Goal: Task Accomplishment & Management: Manage account settings

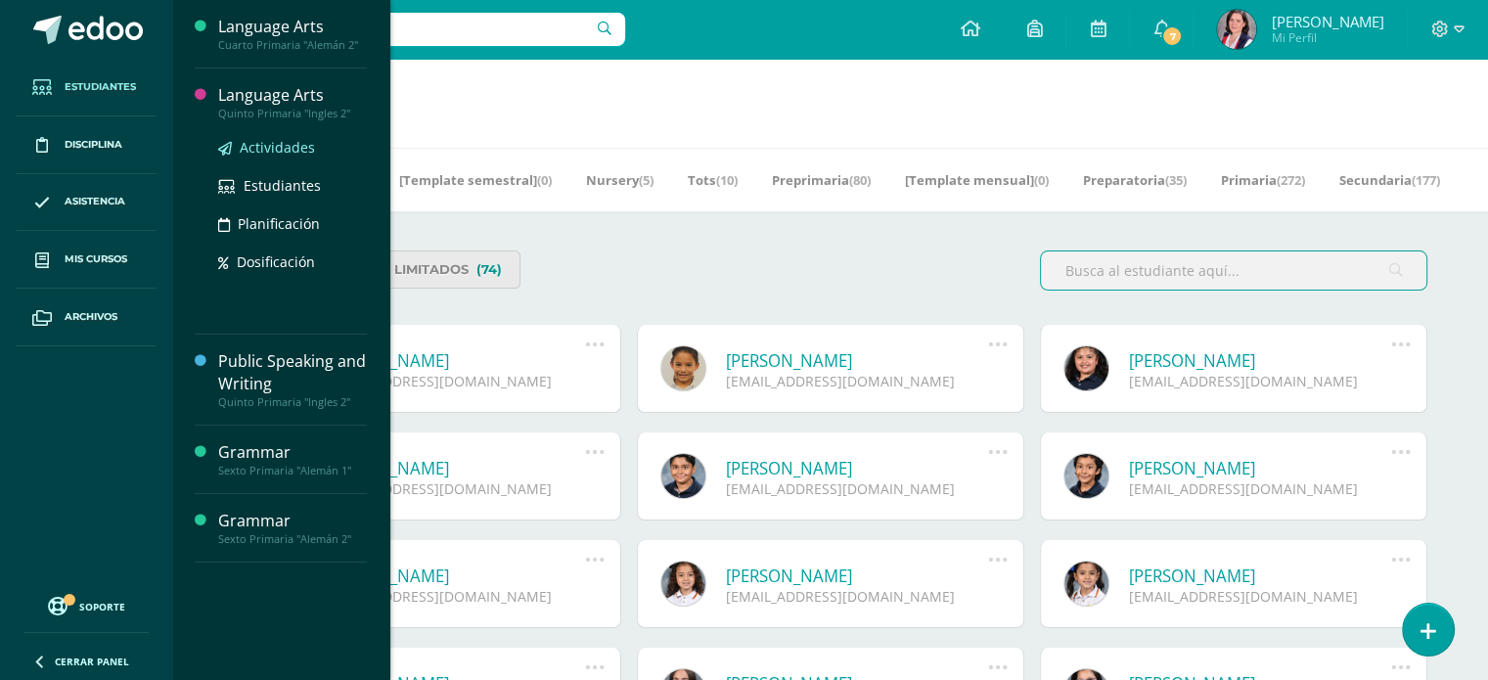
click at [272, 148] on span "Actividades" at bounding box center [277, 147] width 75 height 19
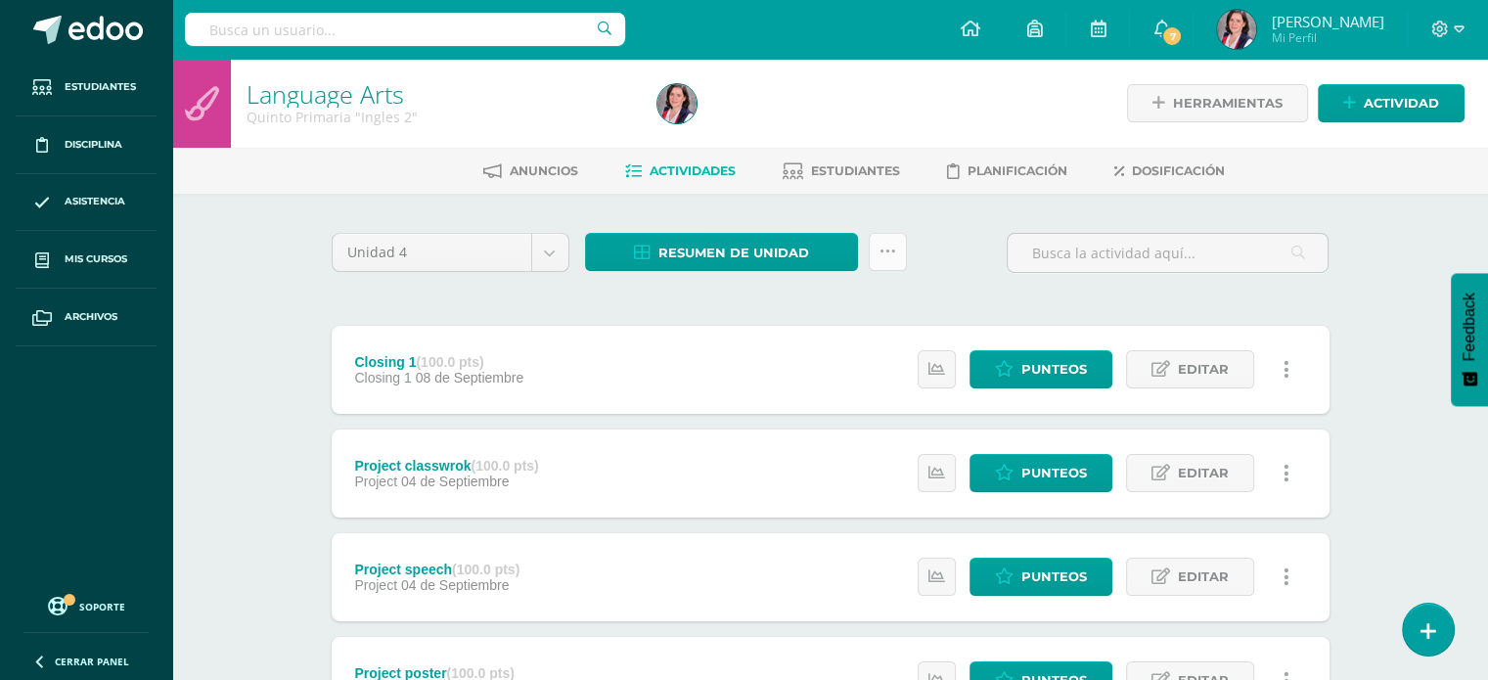
click at [892, 244] on icon at bounding box center [888, 252] width 17 height 17
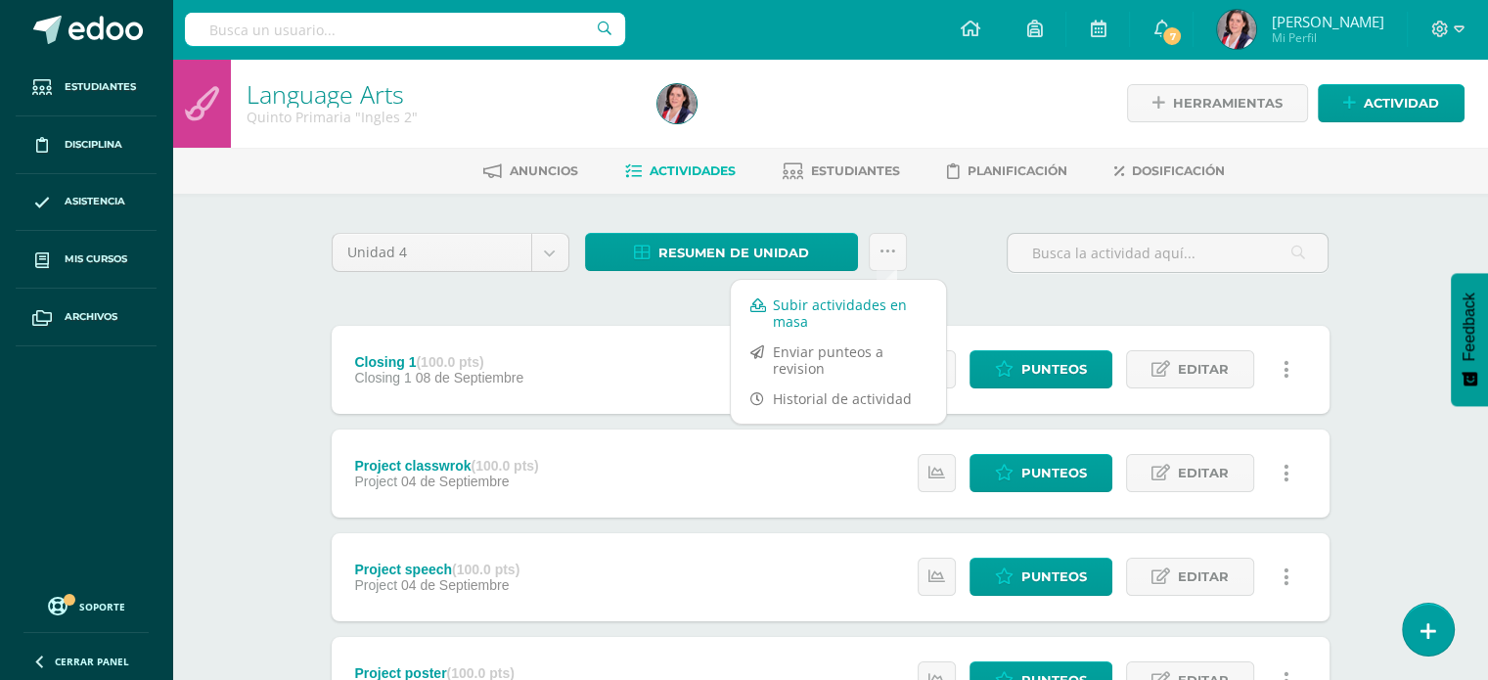
click at [812, 308] on link "Subir actividades en masa" at bounding box center [838, 313] width 215 height 47
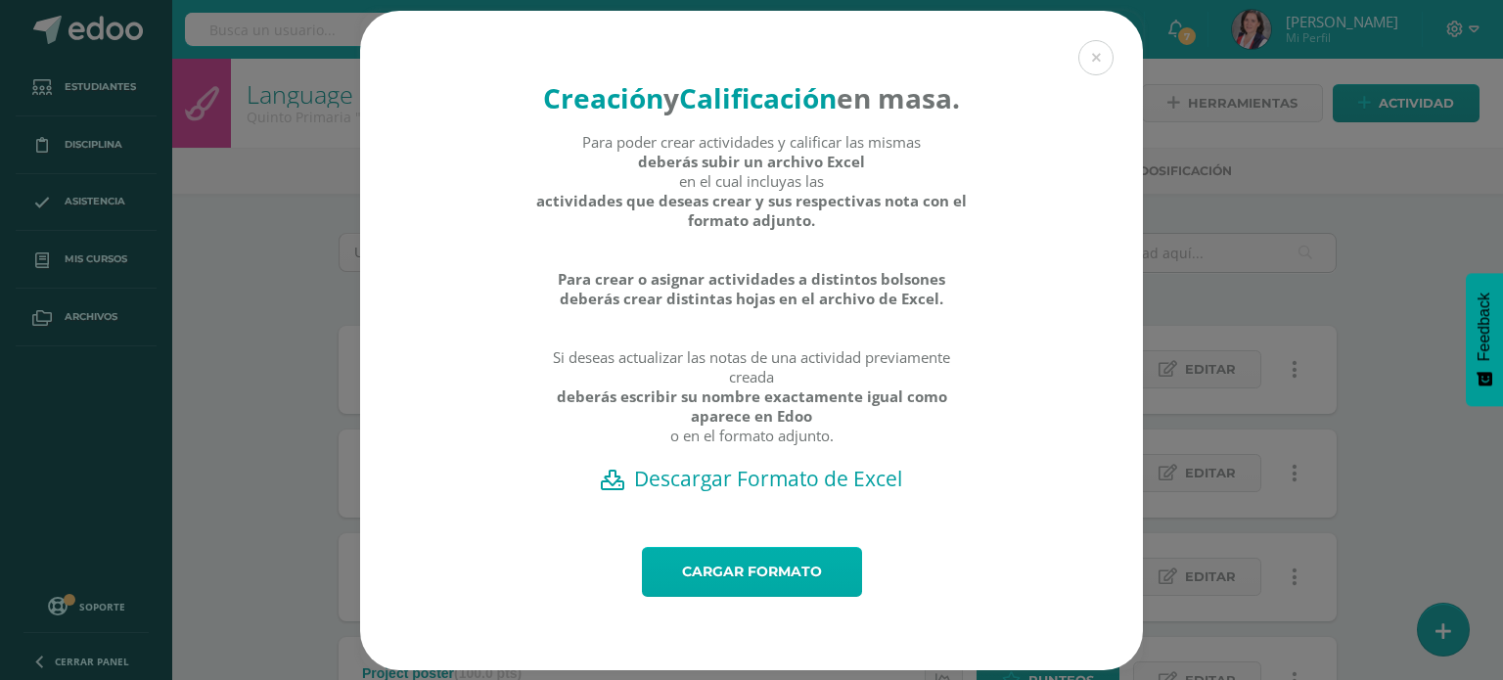
click at [716, 597] on link "Cargar formato" at bounding box center [752, 572] width 220 height 50
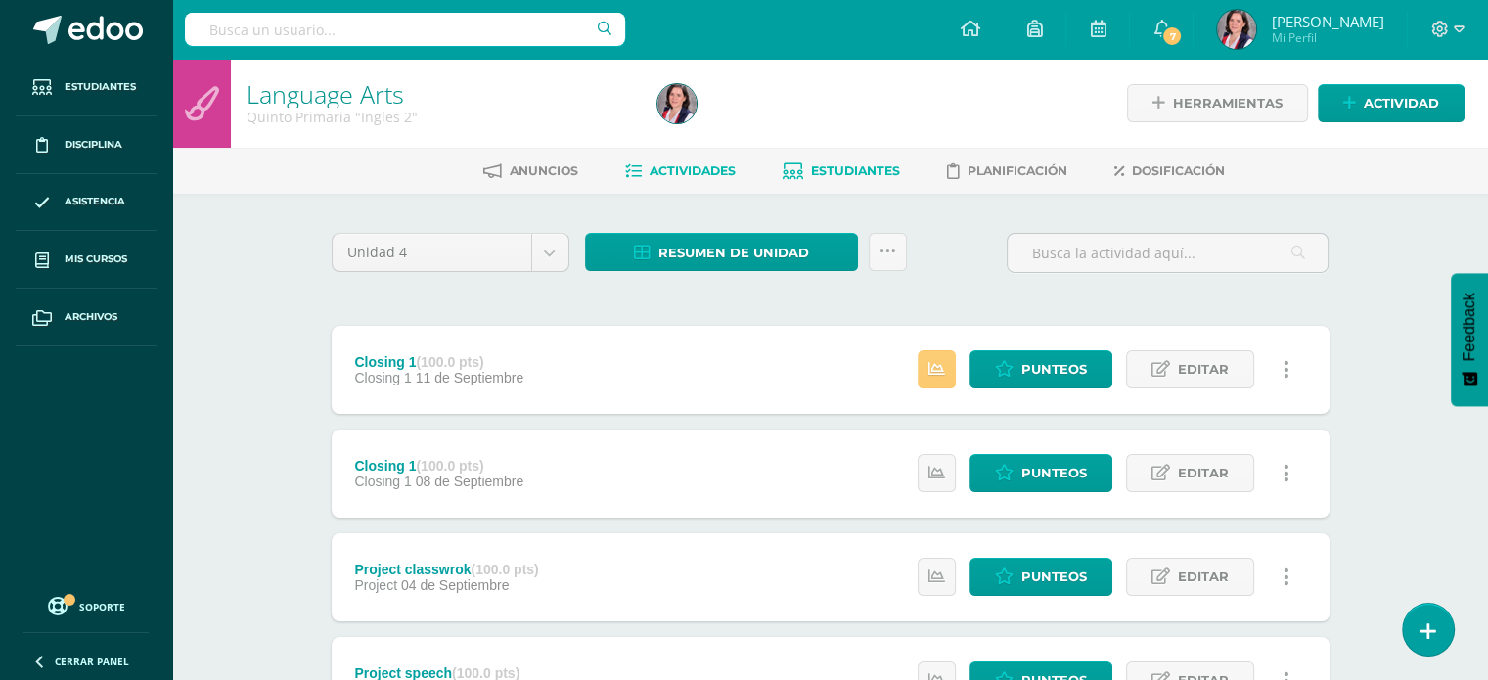
click at [864, 165] on span "Estudiantes" at bounding box center [855, 170] width 89 height 15
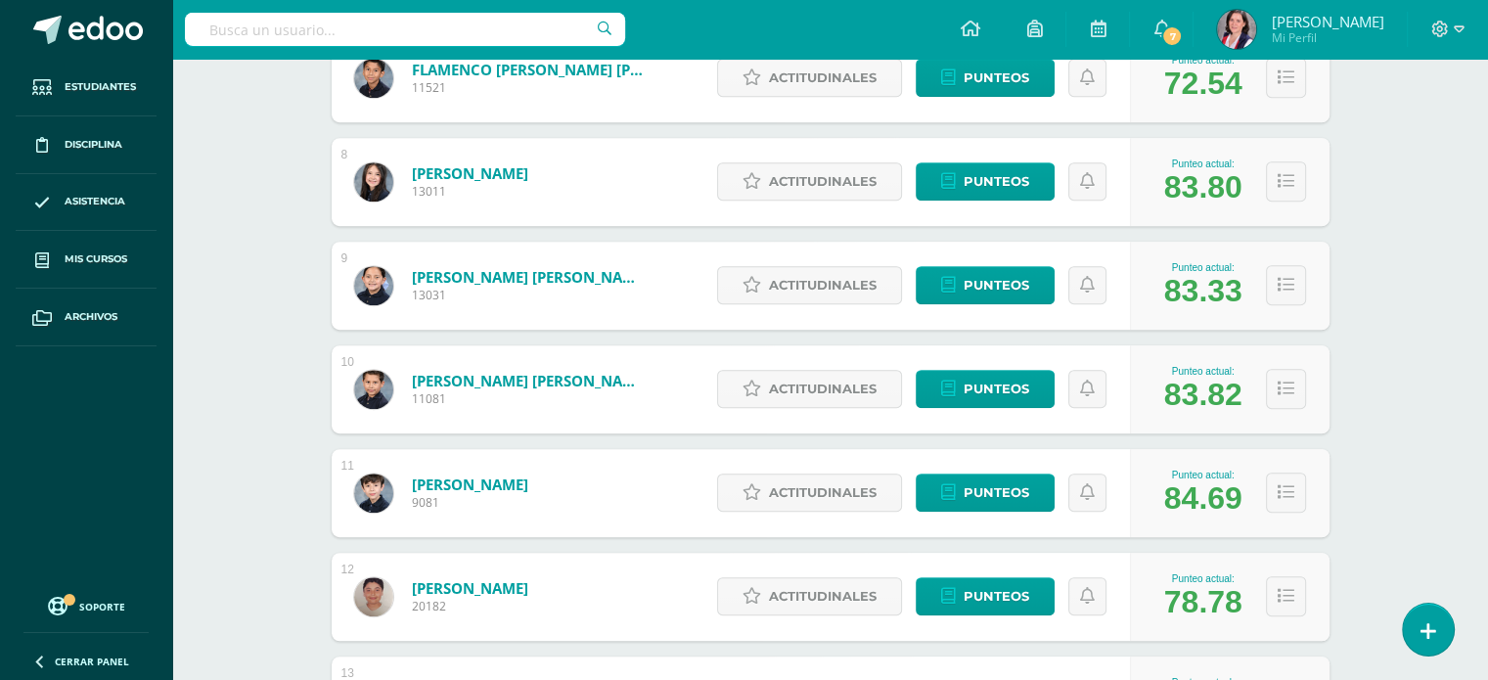
scroll to position [1014, 0]
click at [1013, 521] on div "Actitudinales Punteos" at bounding box center [918, 493] width 423 height 88
click at [992, 280] on span "Punteos" at bounding box center [997, 285] width 66 height 36
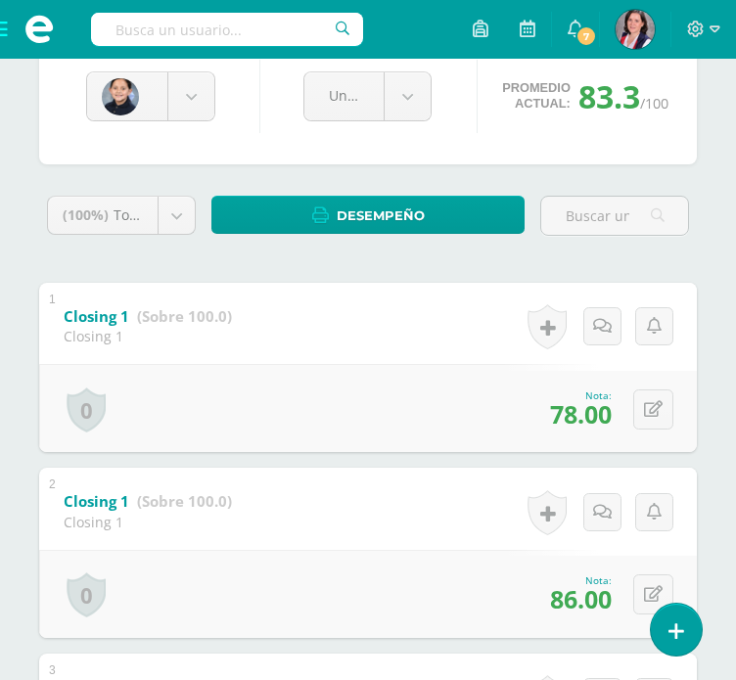
scroll to position [239, 0]
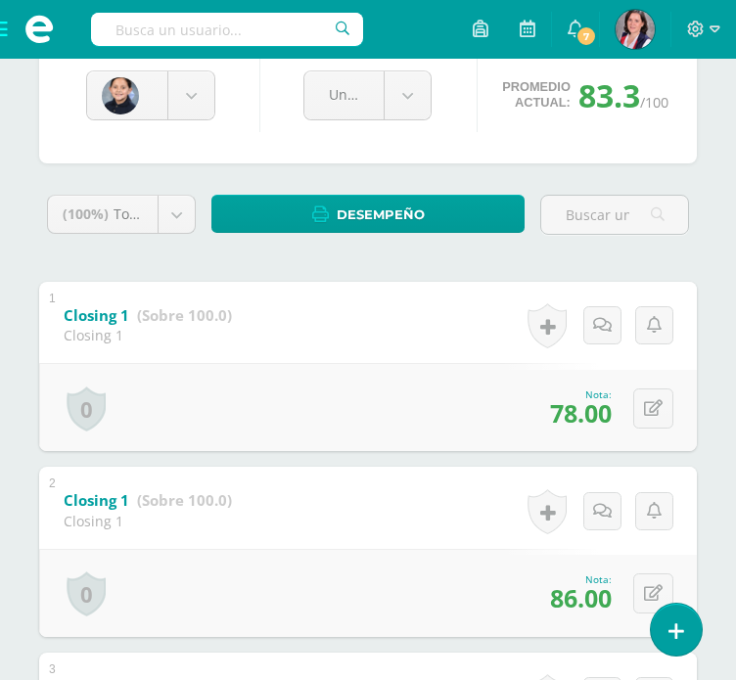
click at [434, 409] on div "0 Logros Logros obtenidos Aún no hay logros agregados Nota: 78.00" at bounding box center [368, 407] width 658 height 88
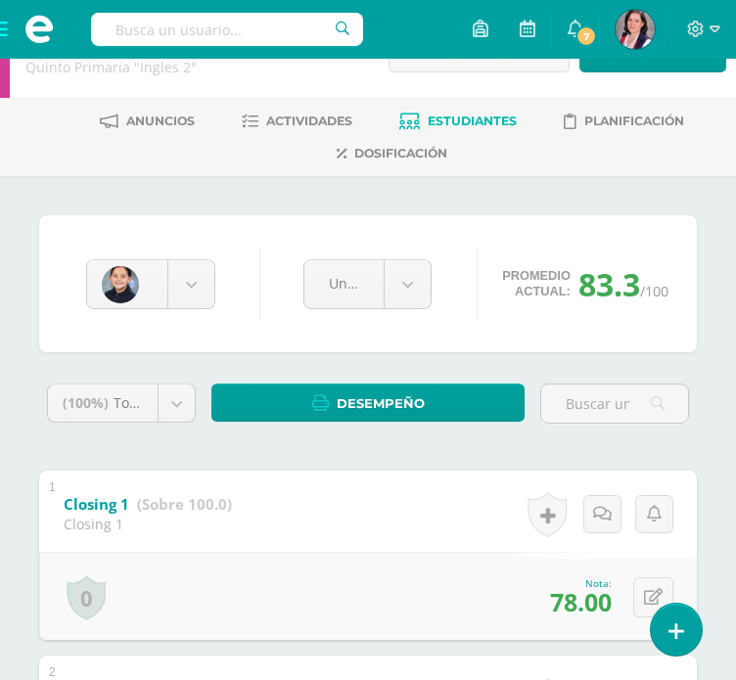
scroll to position [27, 0]
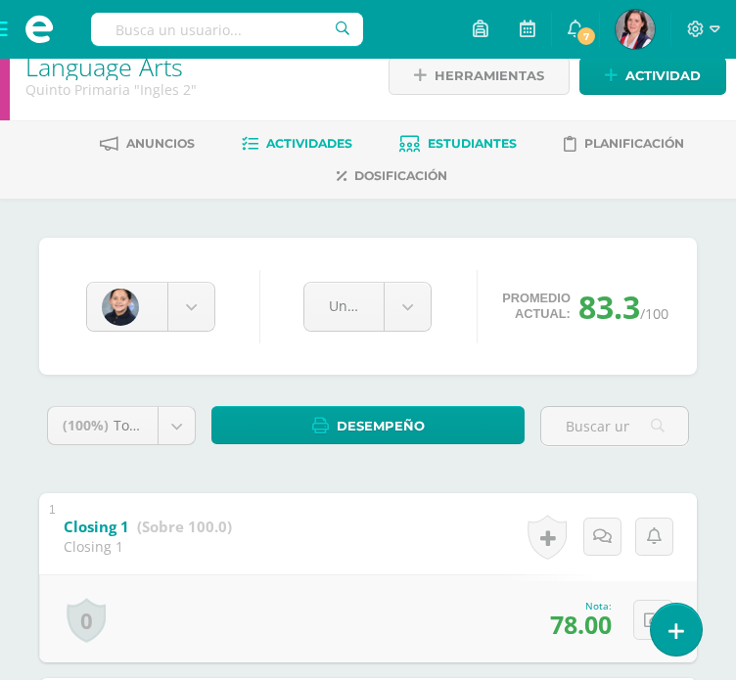
click at [331, 134] on link "Actividades" at bounding box center [297, 143] width 111 height 31
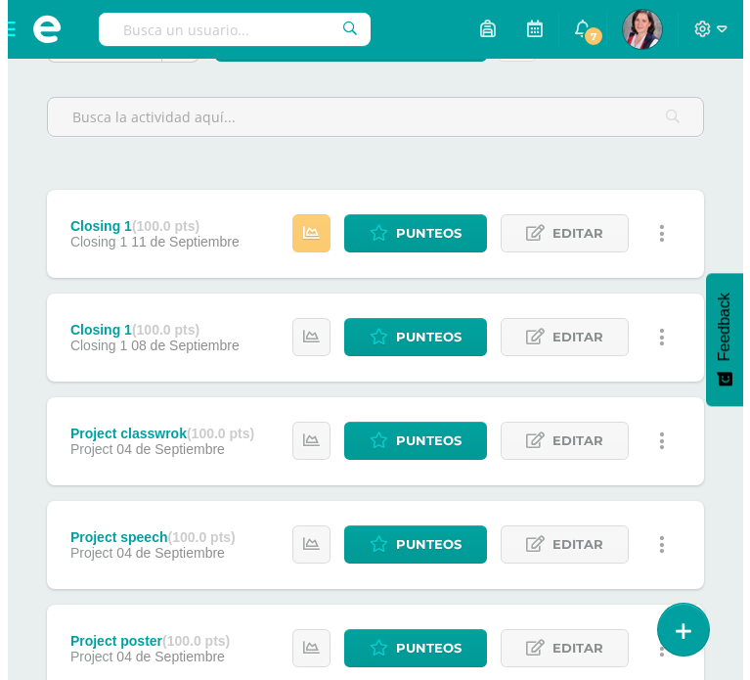
scroll to position [243, 0]
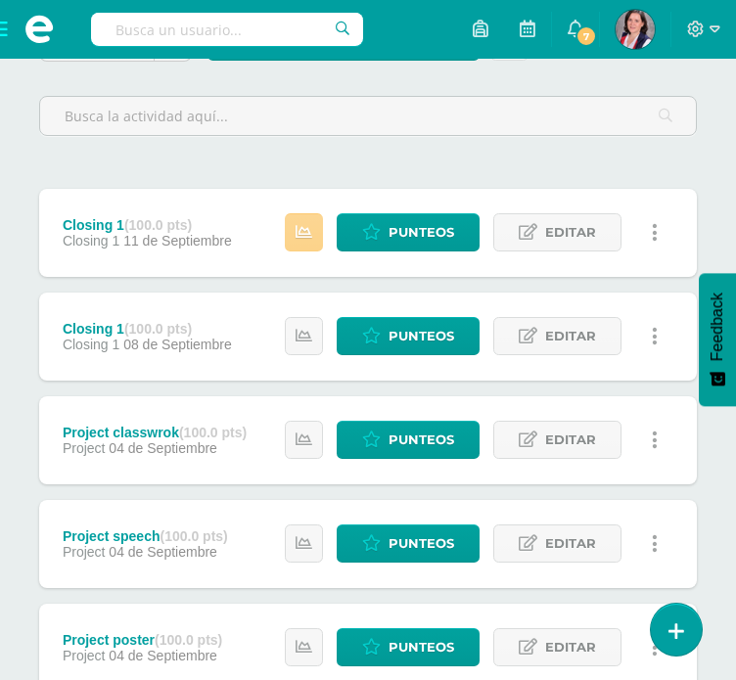
click at [323, 236] on link at bounding box center [304, 232] width 38 height 38
click at [652, 234] on icon at bounding box center [655, 233] width 6 height 22
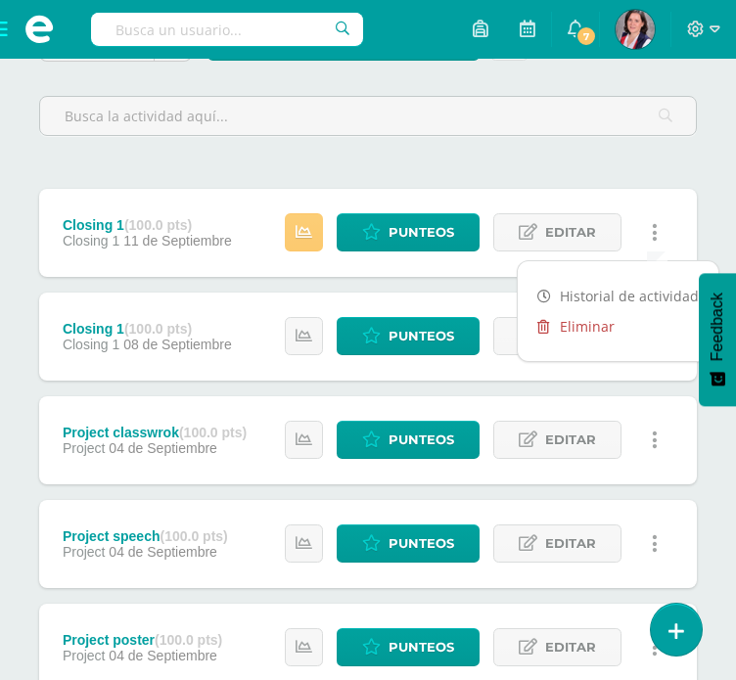
click at [571, 322] on link "Eliminar" at bounding box center [618, 326] width 201 height 30
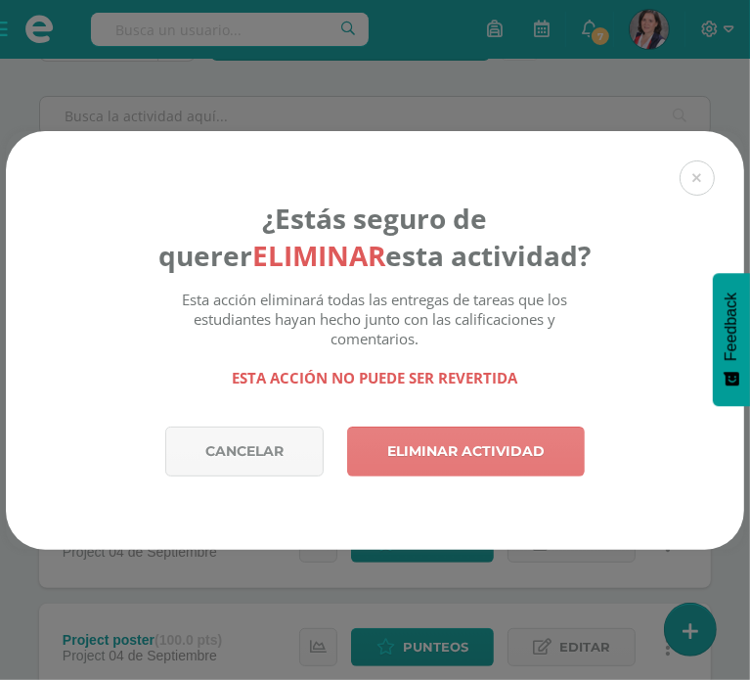
click at [454, 462] on link "Eliminar actividad" at bounding box center [466, 452] width 238 height 50
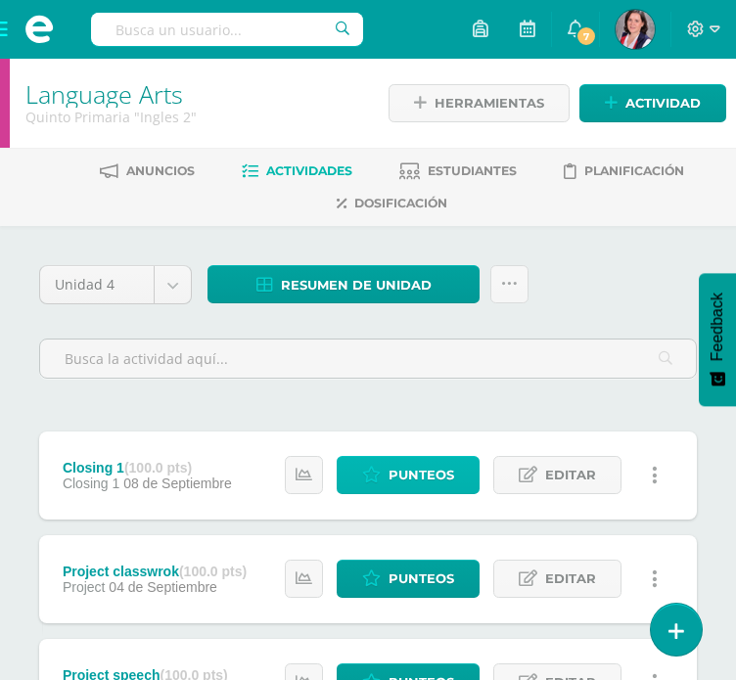
click at [409, 483] on span "Punteos" at bounding box center [421, 475] width 66 height 36
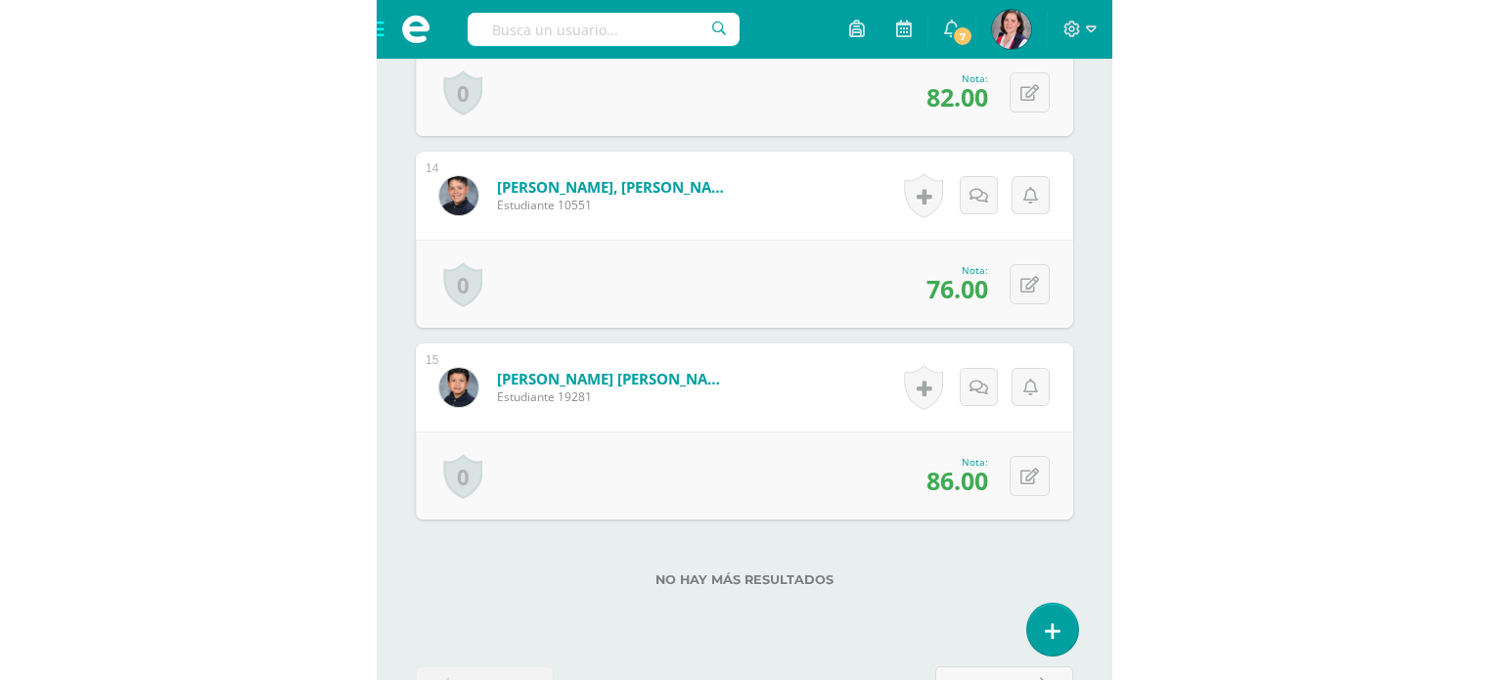
scroll to position [1763, 0]
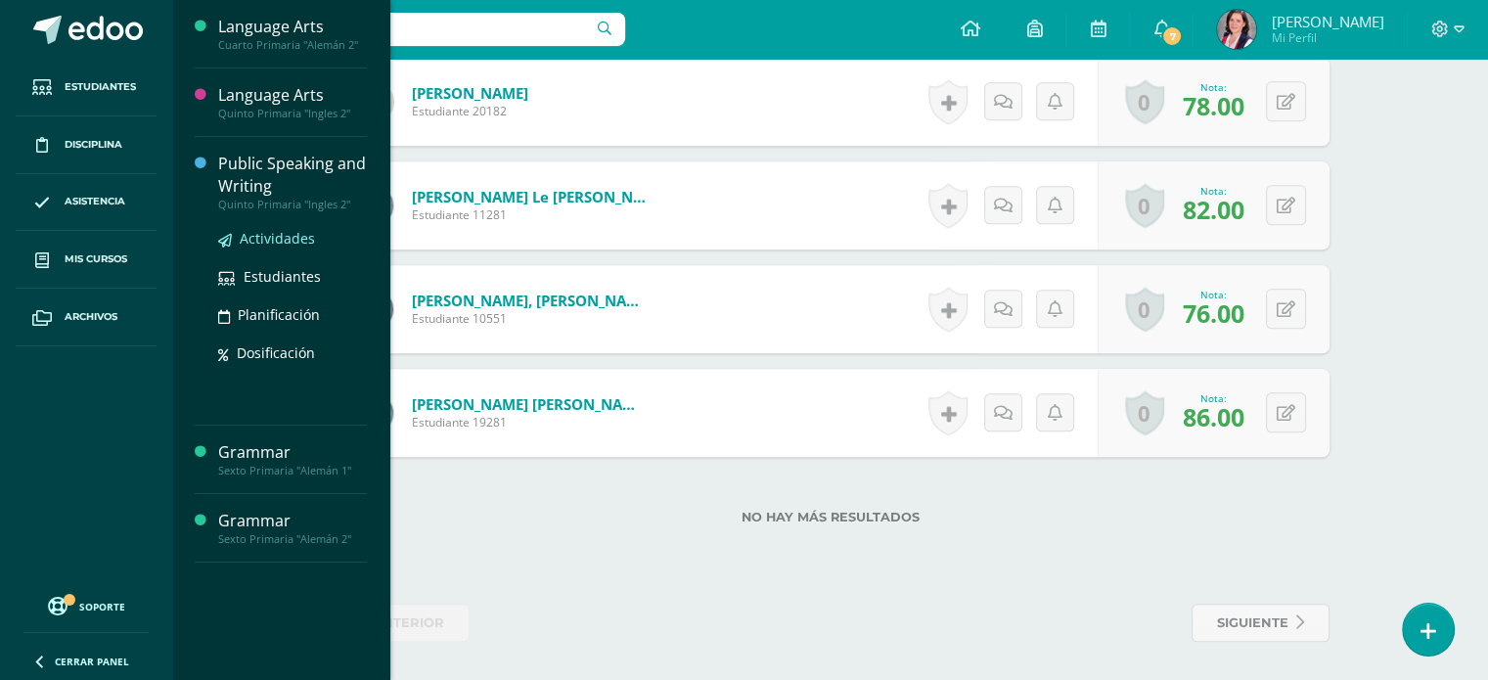
click at [264, 238] on span "Actividades" at bounding box center [277, 238] width 75 height 19
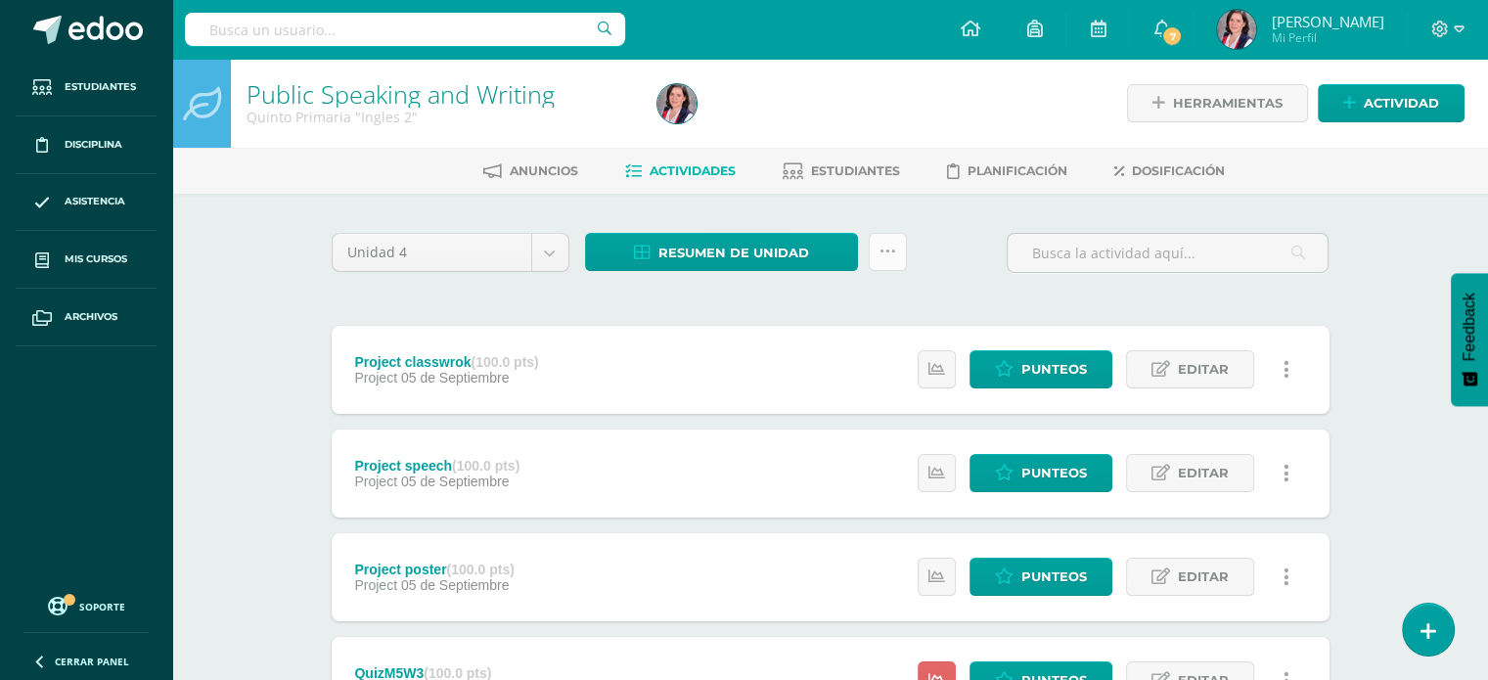
click at [892, 256] on icon at bounding box center [888, 252] width 17 height 17
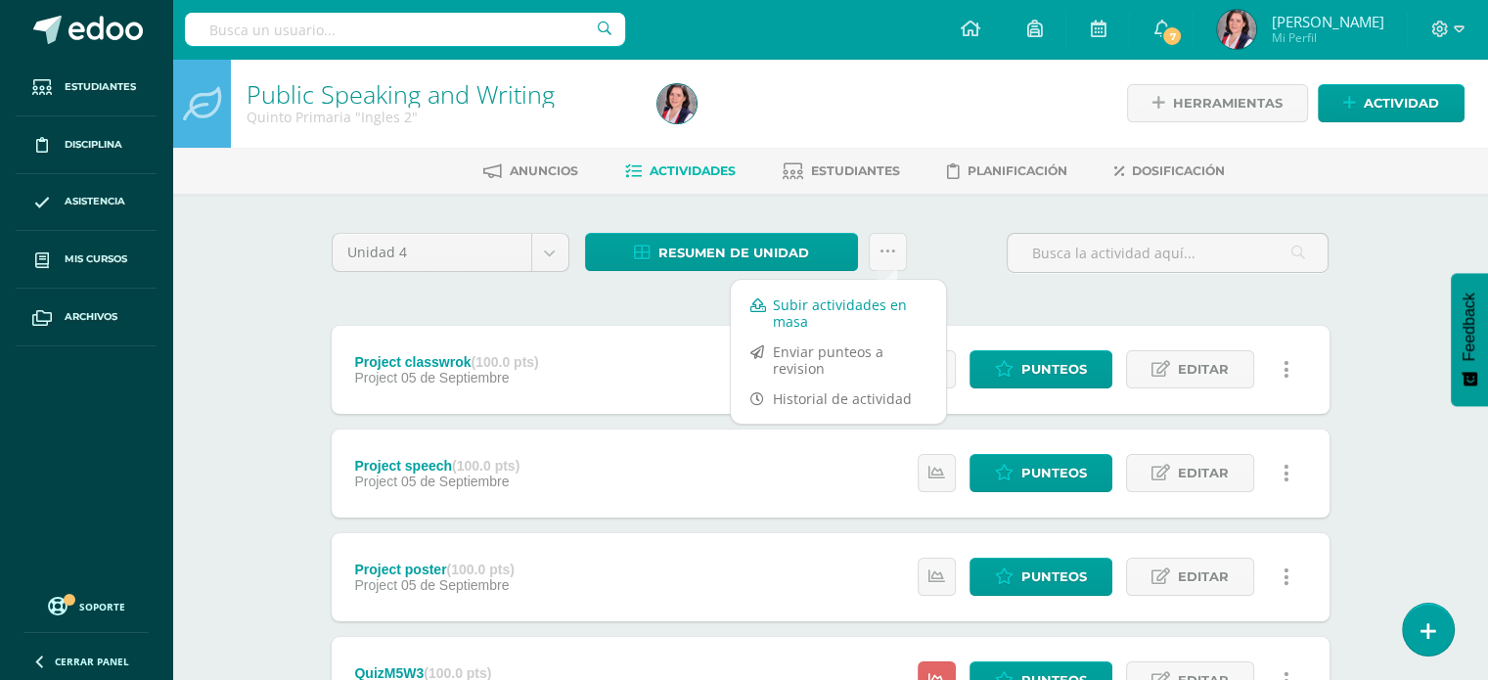
click at [849, 295] on link "Subir actividades en masa" at bounding box center [838, 313] width 215 height 47
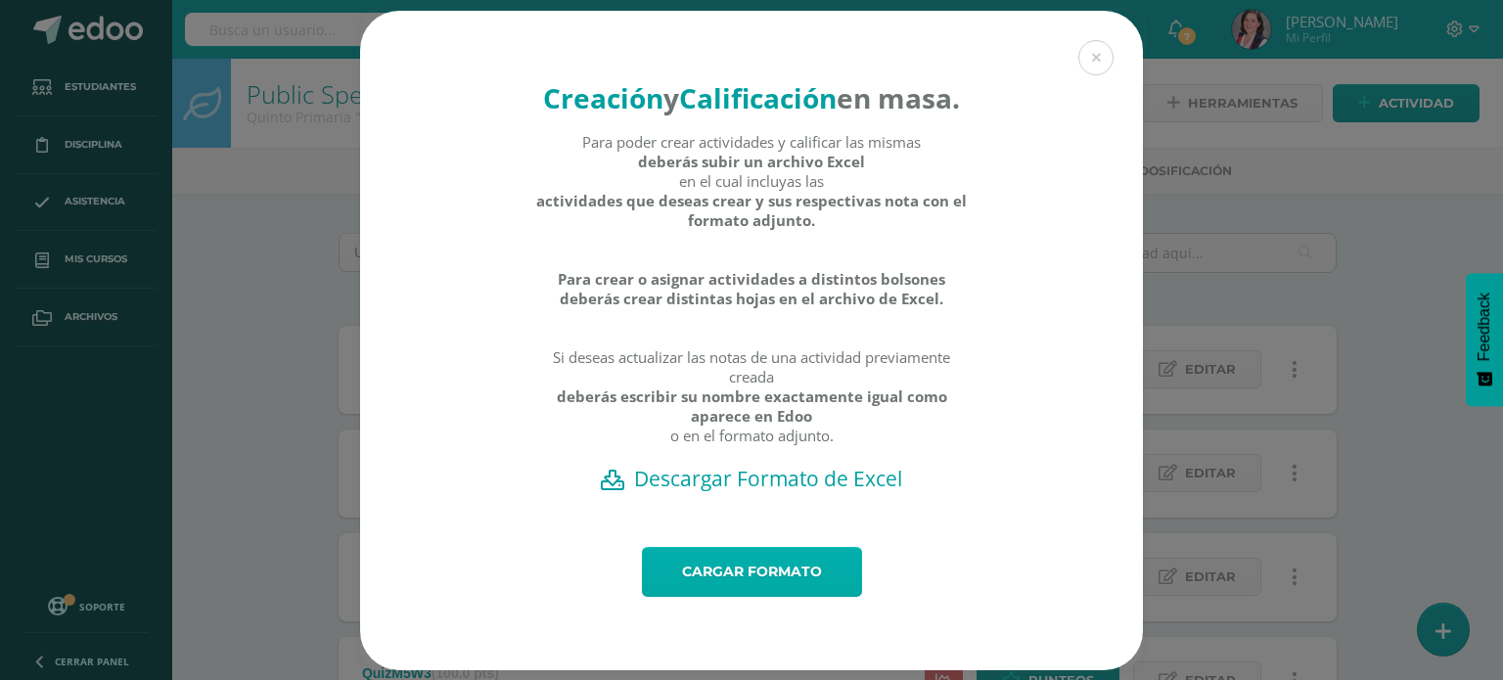
click at [708, 594] on link "Cargar formato" at bounding box center [752, 572] width 220 height 50
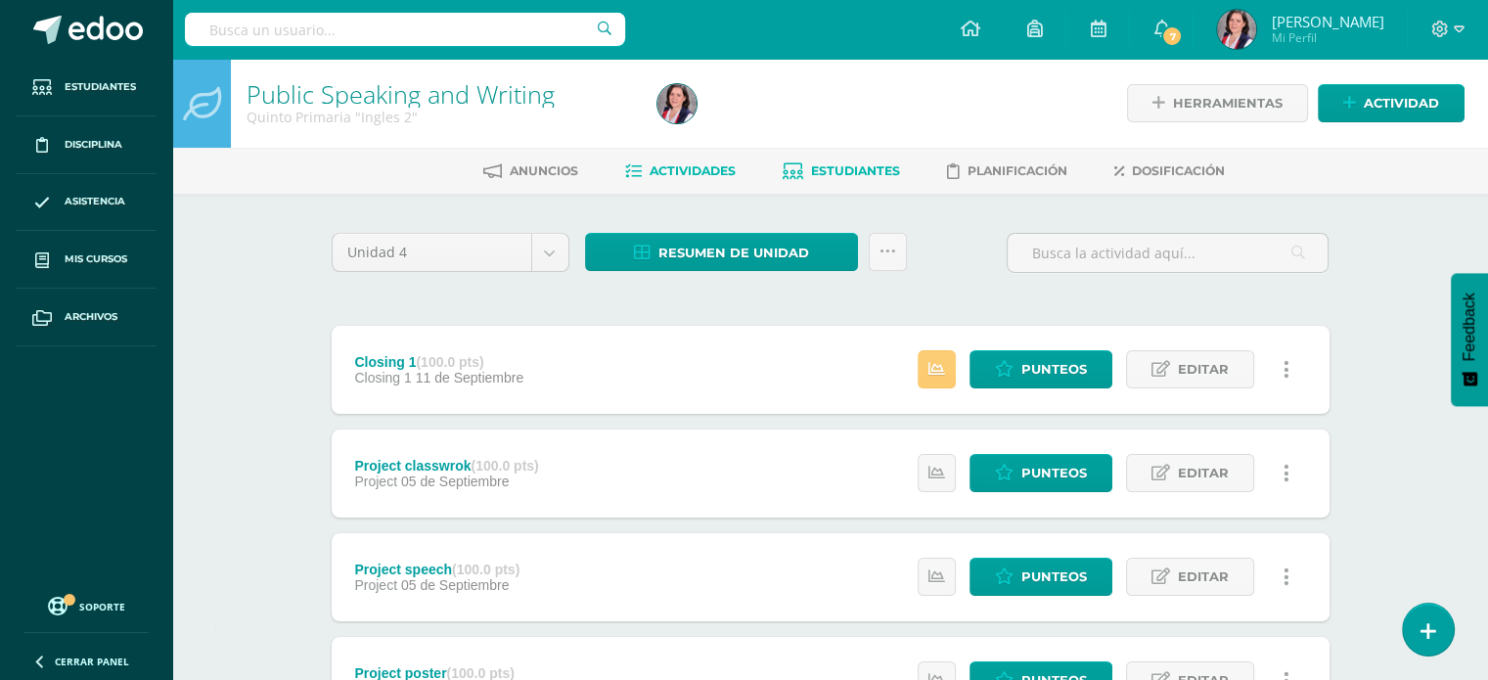
click at [827, 170] on span "Estudiantes" at bounding box center [855, 170] width 89 height 15
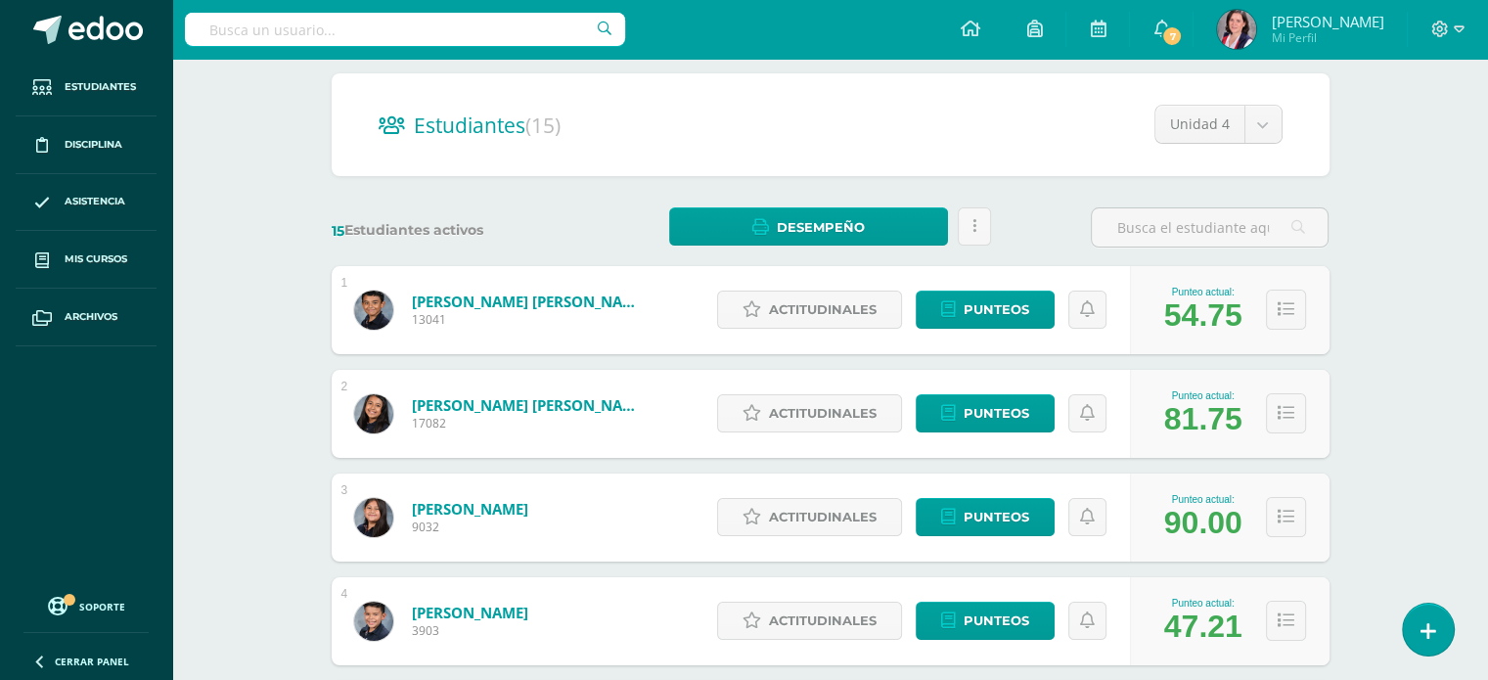
scroll to position [160, 0]
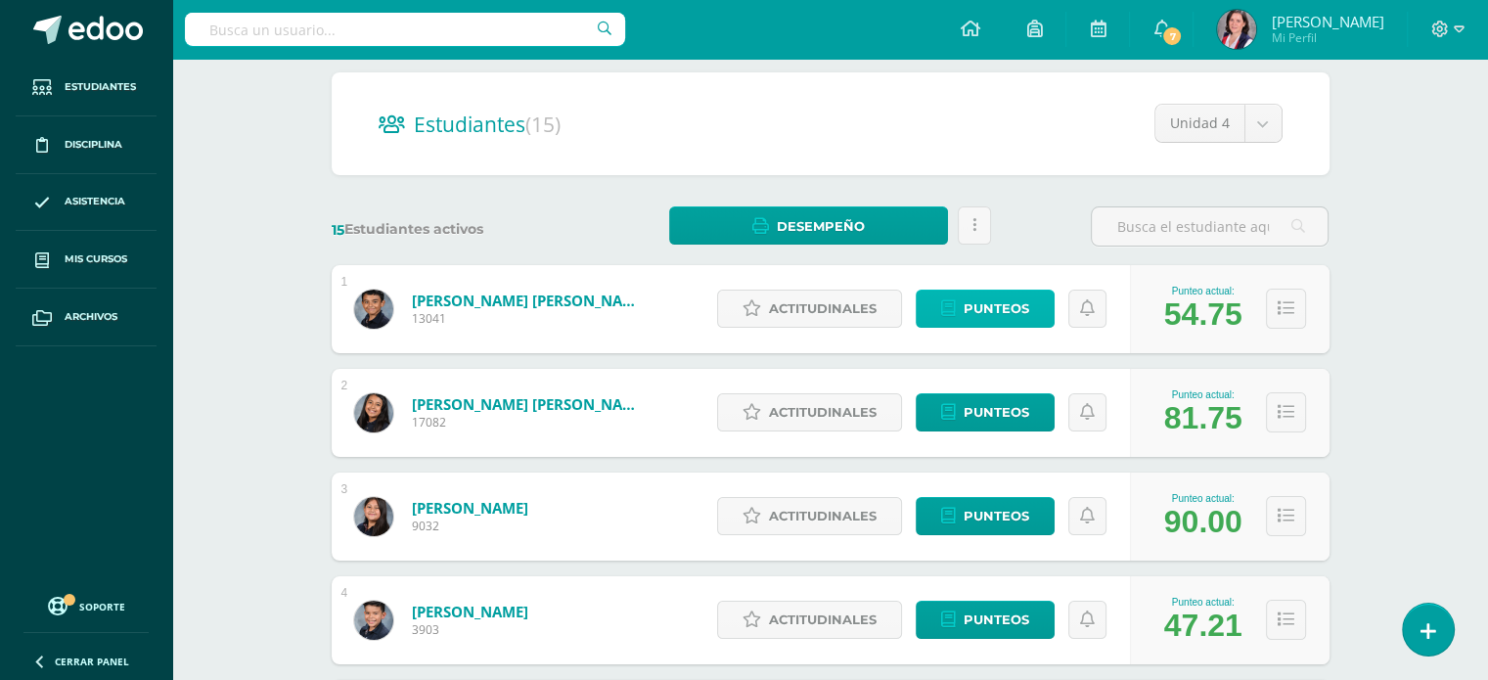
click at [985, 312] on span "Punteos" at bounding box center [997, 309] width 66 height 36
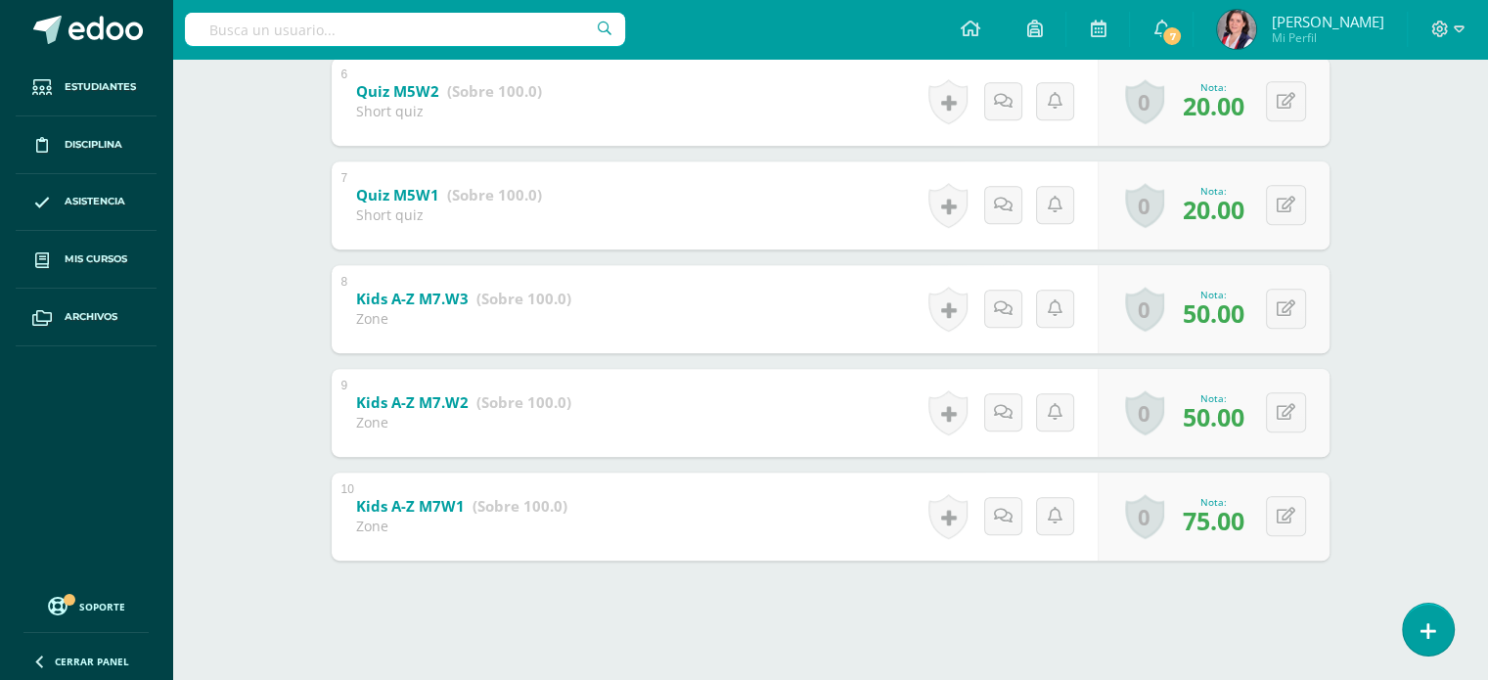
scroll to position [952, 0]
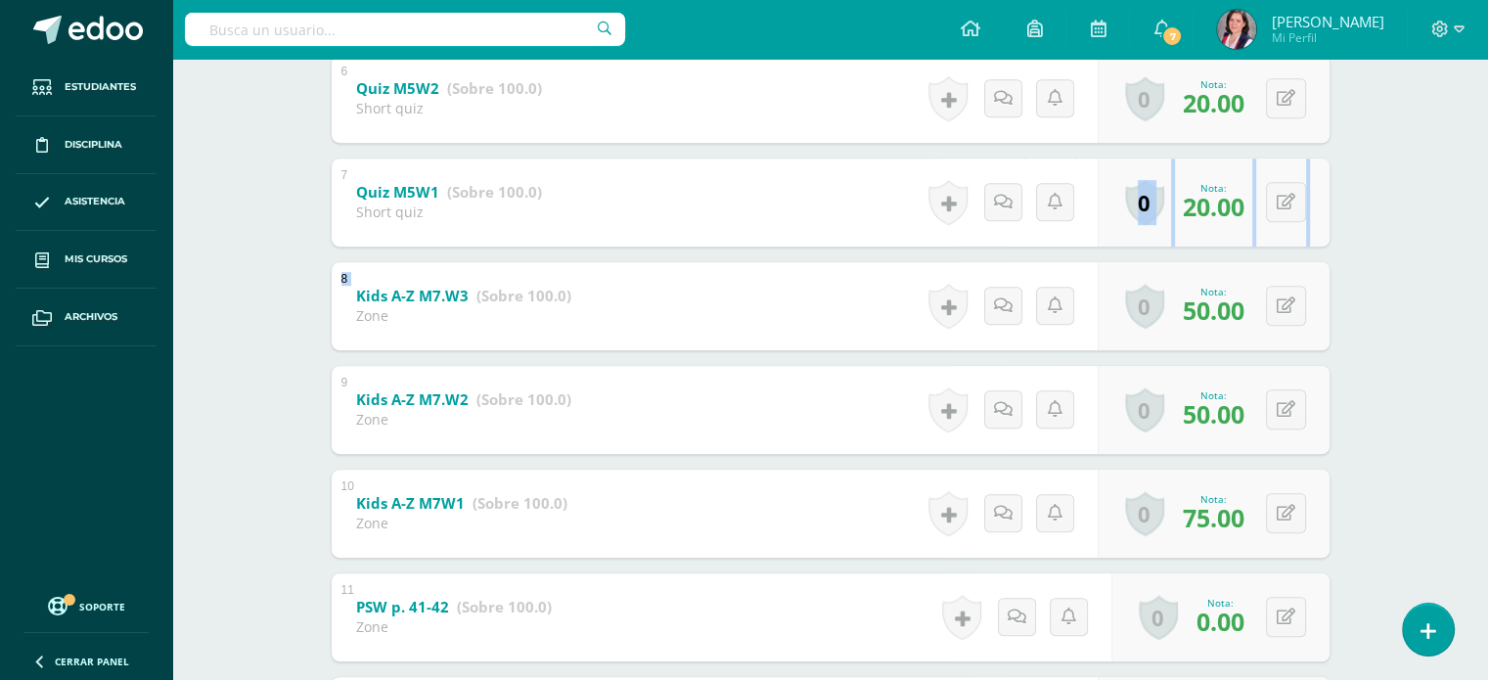
drag, startPoint x: 1119, startPoint y: 244, endPoint x: 1075, endPoint y: 247, distance: 44.1
click at [1075, 247] on div "1 Closing 1 (Sobre 100.0) Closing 1 Nota 60.00 0 [GEOGRAPHIC_DATA] Logros obten…" at bounding box center [831, 202] width 998 height 1333
